Goal: Transaction & Acquisition: Book appointment/travel/reservation

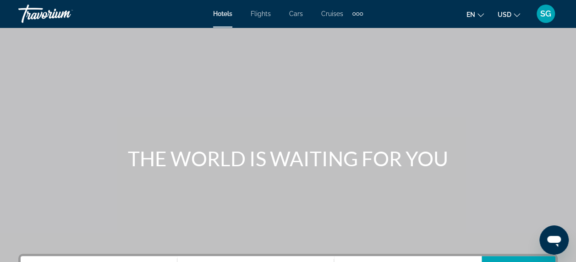
scroll to position [186, 0]
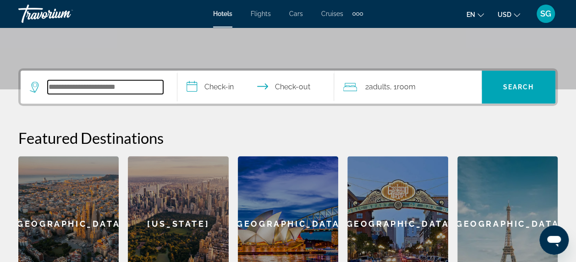
click at [106, 83] on input "Search hotel destination" at bounding box center [105, 87] width 115 height 14
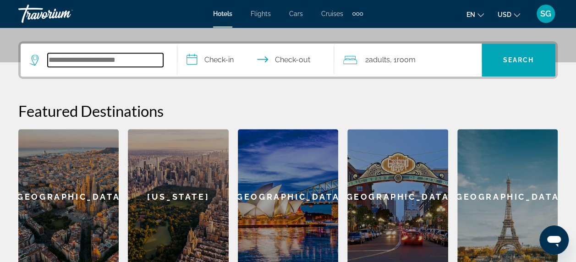
scroll to position [224, 0]
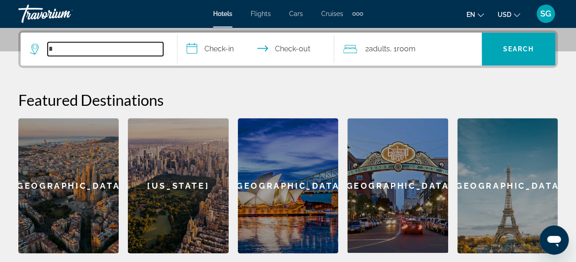
click at [141, 49] on input "*" at bounding box center [105, 49] width 115 height 14
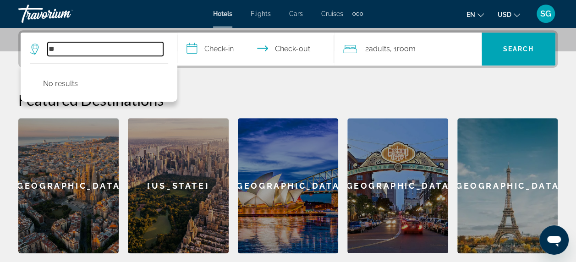
type input "*"
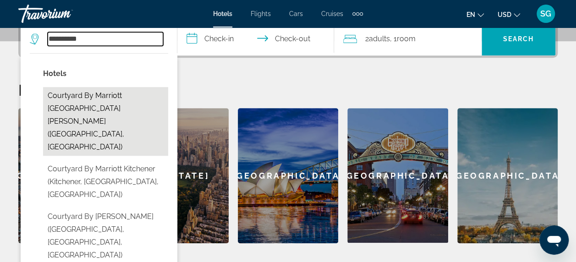
scroll to position [234, 0]
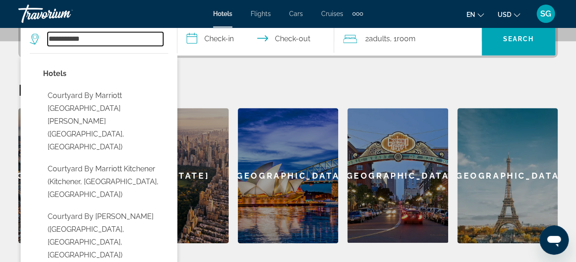
click at [94, 43] on input "**********" at bounding box center [105, 39] width 115 height 14
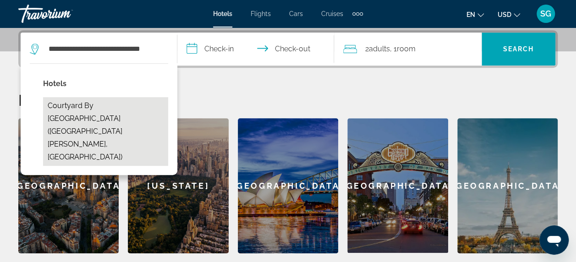
click at [133, 111] on button "Courtyard by [GEOGRAPHIC_DATA] ([GEOGRAPHIC_DATA][PERSON_NAME], [GEOGRAPHIC_DAT…" at bounding box center [105, 131] width 125 height 69
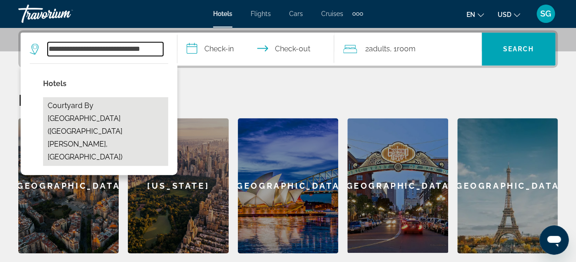
type input "**********"
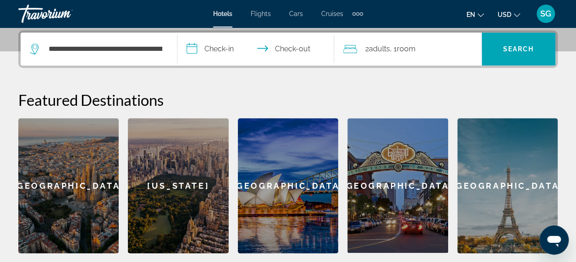
click at [220, 49] on input "**********" at bounding box center [257, 51] width 160 height 36
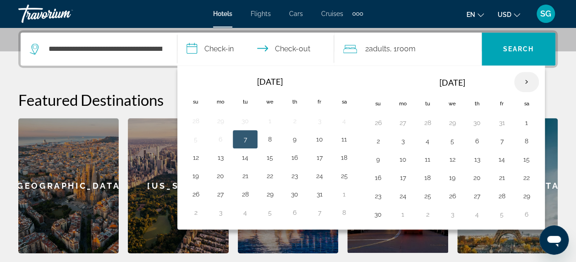
click at [524, 79] on th "Next month" at bounding box center [526, 82] width 25 height 20
click at [525, 79] on th "Next month" at bounding box center [526, 82] width 25 height 20
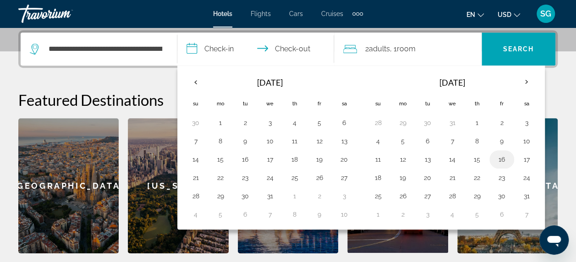
click at [497, 155] on button "16" at bounding box center [501, 159] width 15 height 13
click at [526, 161] on button "17" at bounding box center [526, 159] width 15 height 13
type input "**********"
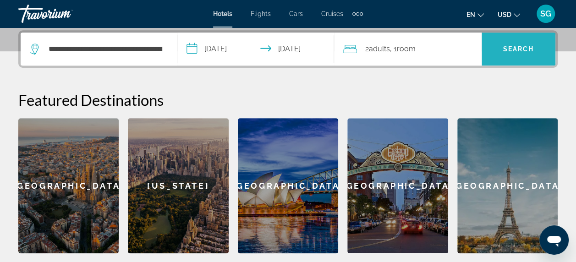
click at [533, 41] on span "Search" at bounding box center [519, 49] width 74 height 22
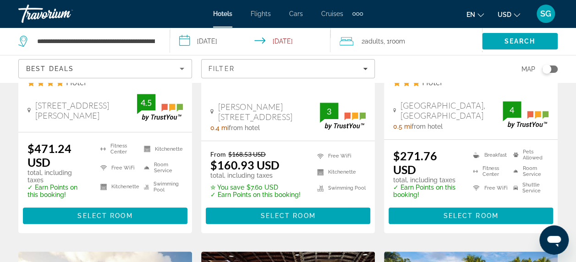
scroll to position [223, 0]
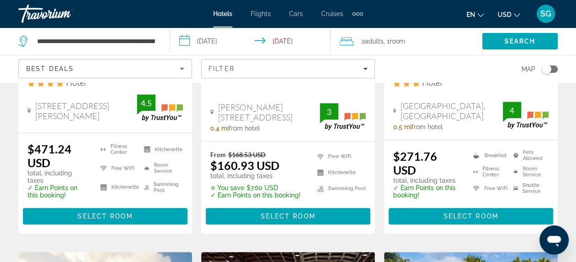
click at [389, 181] on div "$271.76 USD total, including taxes ✓ Earn Points on this booking! Breakfast [GE…" at bounding box center [471, 186] width 174 height 93
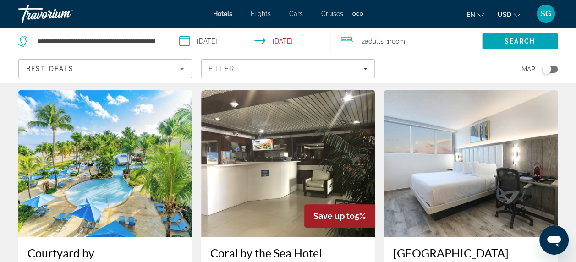
scroll to position [0, 0]
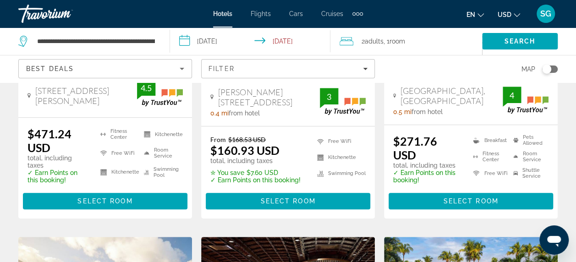
scroll to position [239, 0]
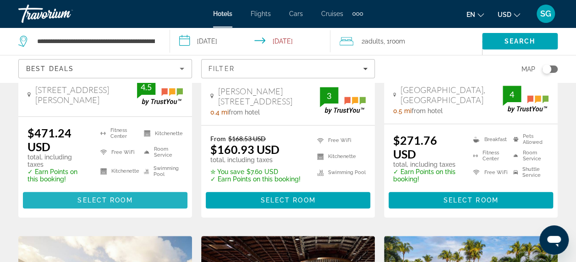
click at [104, 197] on span "Select Room" at bounding box center [104, 200] width 55 height 7
